Goal: Task Accomplishment & Management: Manage account settings

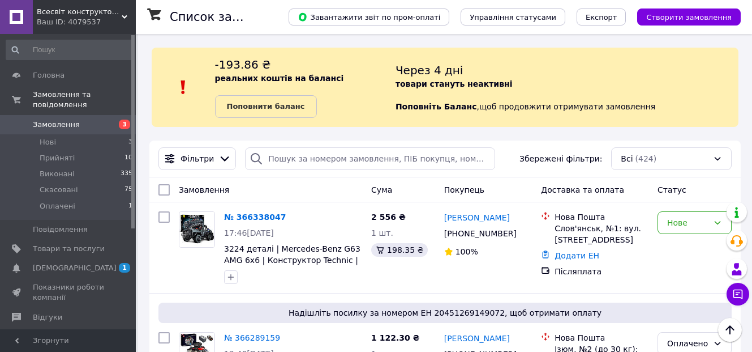
scroll to position [272, 0]
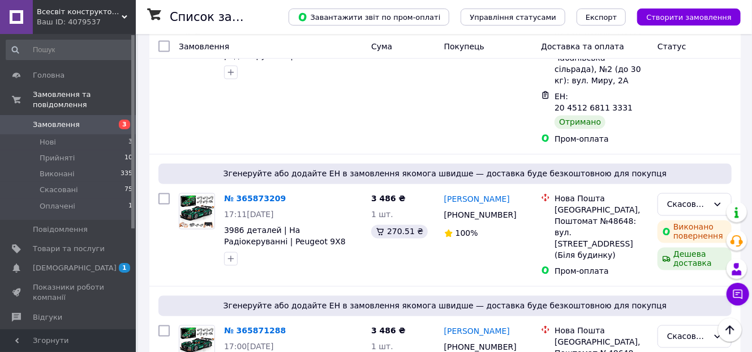
scroll to position [1041, 0]
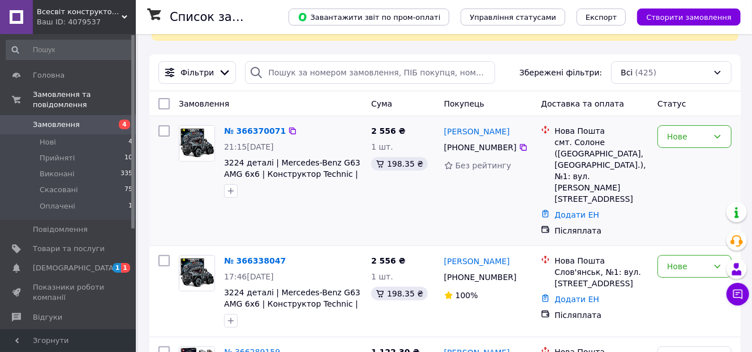
scroll to position [90, 0]
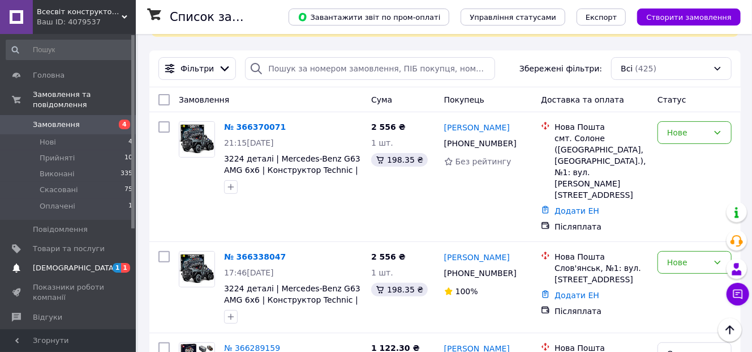
click at [86, 263] on span "[DEMOGRAPHIC_DATA]" at bounding box center [69, 268] width 72 height 10
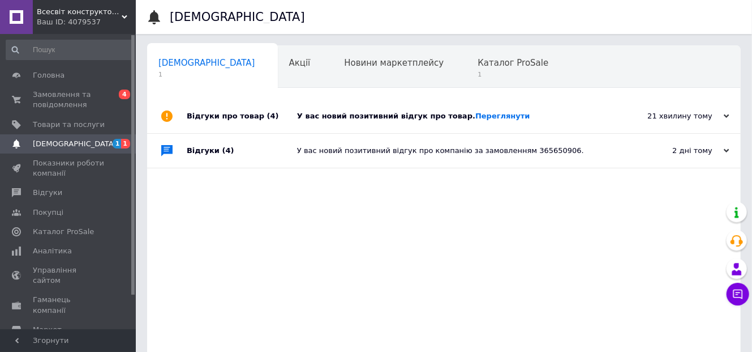
click at [730, 117] on div "21 хвилину тому 12.10.2025" at bounding box center [678, 116] width 125 height 34
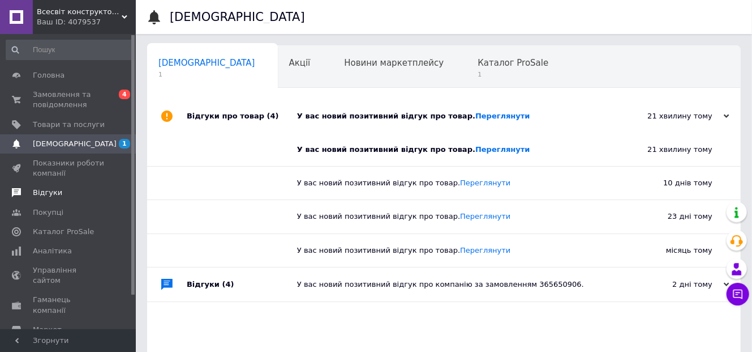
click at [80, 189] on span "Відгуки" at bounding box center [69, 192] width 72 height 10
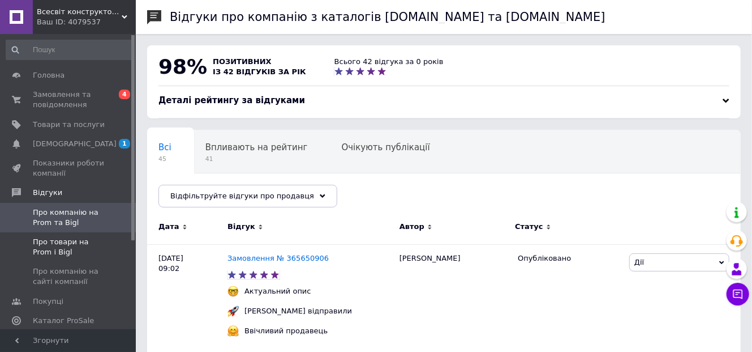
click at [101, 246] on span "Про товари на Prom і Bigl" at bounding box center [69, 247] width 72 height 20
